Goal: Task Accomplishment & Management: Use online tool/utility

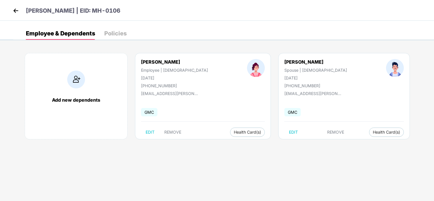
click at [16, 11] on img at bounding box center [15, 10] width 9 height 9
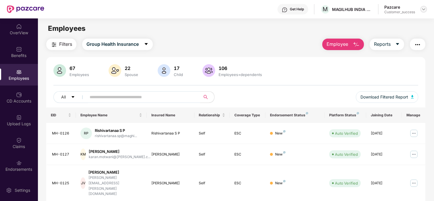
drag, startPoint x: 420, startPoint y: 9, endPoint x: 425, endPoint y: 10, distance: 4.9
click at [425, 10] on div "Pazcare Customer_success" at bounding box center [406, 9] width 43 height 10
click at [425, 10] on img at bounding box center [424, 9] width 5 height 5
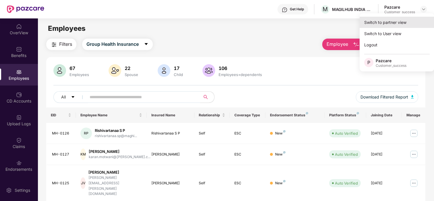
click at [395, 24] on div "Switch to partner view" at bounding box center [397, 22] width 75 height 11
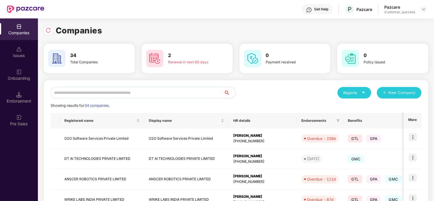
click at [136, 91] on input "text" at bounding box center [138, 92] width 174 height 11
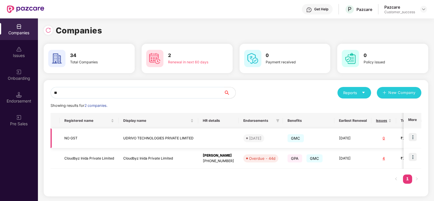
scroll to position [0, 82]
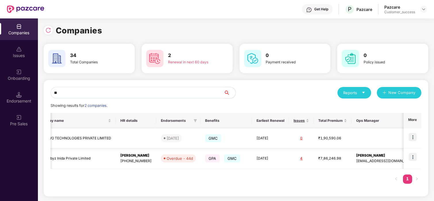
type input "**"
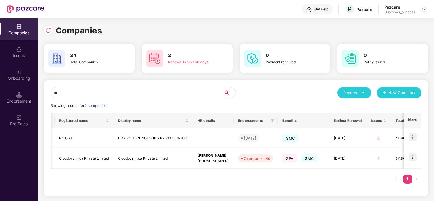
scroll to position [0, 0]
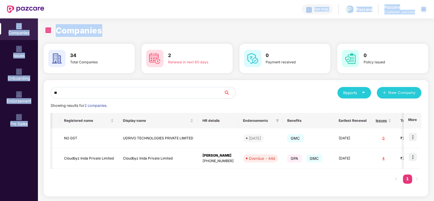
drag, startPoint x: 199, startPoint y: 32, endPoint x: 219, endPoint y: 26, distance: 21.5
click at [219, 24] on div "Companies" at bounding box center [236, 30] width 385 height 13
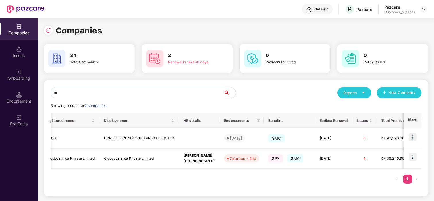
scroll to position [0, 82]
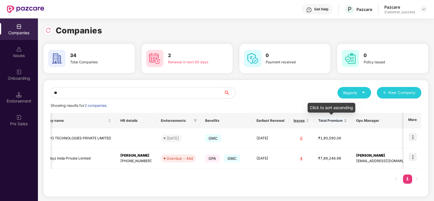
click at [326, 115] on div "Click to sort ascending" at bounding box center [332, 110] width 48 height 14
click at [412, 135] on img at bounding box center [413, 137] width 8 height 8
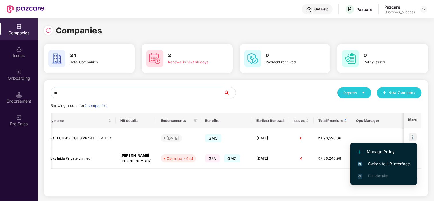
click at [385, 160] on span "Switch to HR interface" at bounding box center [384, 163] width 52 height 6
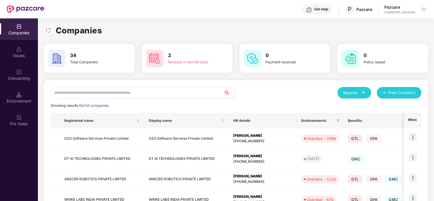
click at [112, 91] on input "text" at bounding box center [138, 92] width 174 height 11
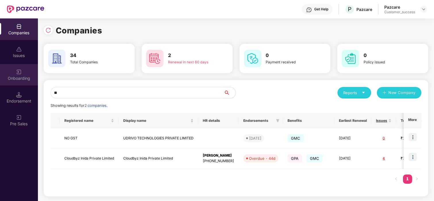
type input "**"
click at [20, 78] on div "Onboarding" at bounding box center [19, 78] width 38 height 6
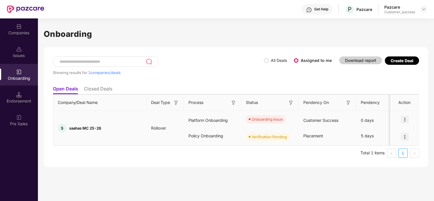
click at [405, 121] on img at bounding box center [405, 119] width 8 height 8
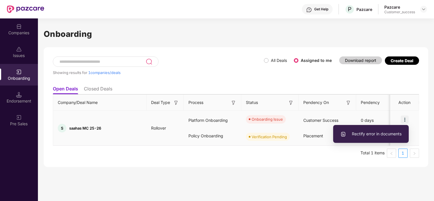
click at [391, 133] on span "Rectify error in documents" at bounding box center [371, 133] width 61 height 6
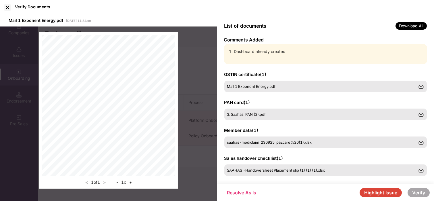
scroll to position [0, 0]
click at [5, 8] on div at bounding box center [7, 7] width 9 height 9
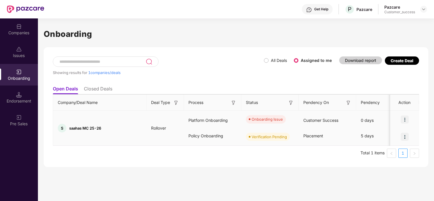
click at [407, 138] on img at bounding box center [405, 136] width 8 height 8
click at [406, 120] on img at bounding box center [405, 119] width 8 height 8
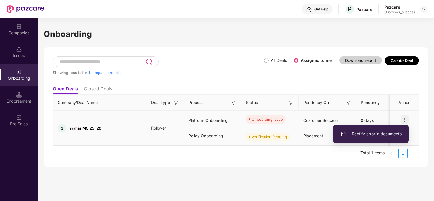
click at [379, 132] on span "Rectify error in documents" at bounding box center [371, 133] width 61 height 6
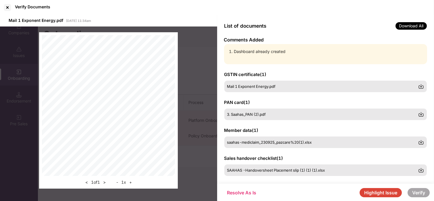
click at [282, 55] on div "Dashboard already created" at bounding box center [325, 54] width 203 height 20
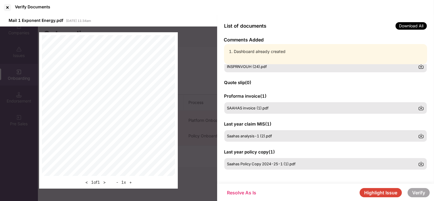
scroll to position [158, 0]
click at [246, 196] on button "Resolve As Is" at bounding box center [242, 192] width 41 height 9
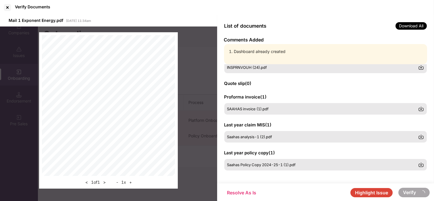
scroll to position [159, 0]
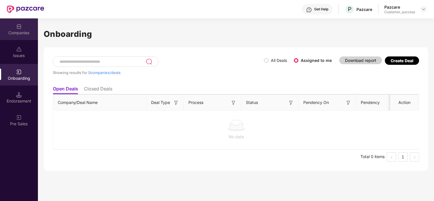
click at [20, 31] on div "Companies" at bounding box center [19, 33] width 38 height 6
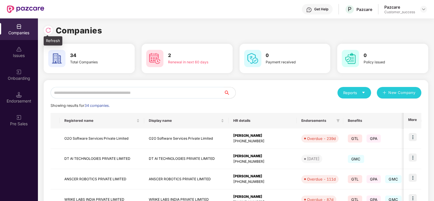
click at [45, 28] on img at bounding box center [48, 30] width 6 height 6
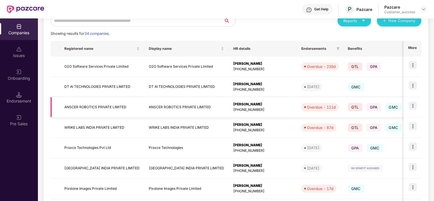
scroll to position [73, 0]
